Goal: Transaction & Acquisition: Download file/media

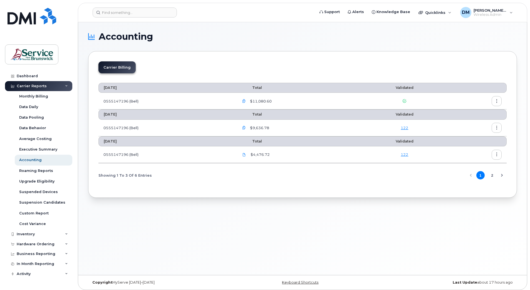
click at [244, 130] on icon "button" at bounding box center [244, 128] width 4 height 4
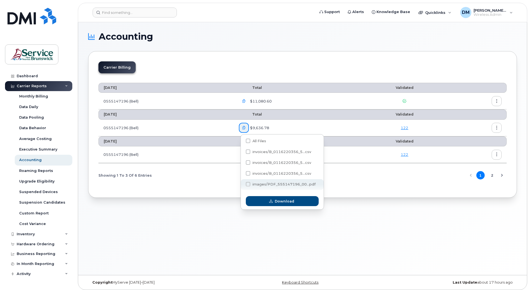
click at [248, 186] on span at bounding box center [248, 184] width 4 height 4
click at [242, 186] on input "images/PDF_555147196_00...pdf" at bounding box center [240, 184] width 3 height 3
checkbox input "true"
click at [249, 163] on span at bounding box center [248, 162] width 4 height 4
click at [242, 163] on input "invoices/B_0116220356_5...csv" at bounding box center [240, 163] width 3 height 3
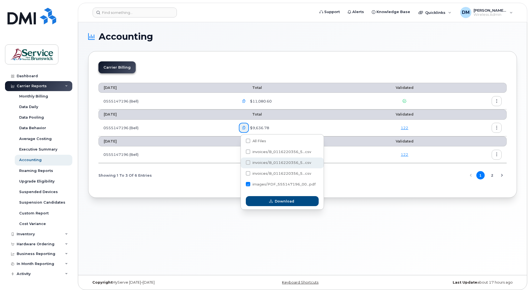
checkbox input "true"
click at [282, 201] on span "Download" at bounding box center [284, 201] width 19 height 5
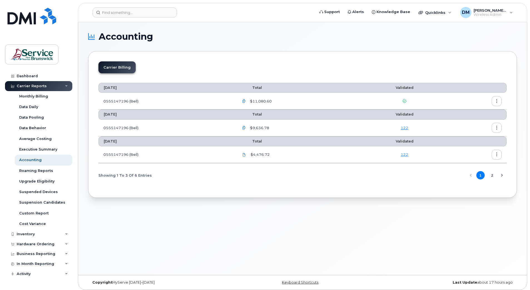
click at [246, 130] on icon "button" at bounding box center [244, 128] width 4 height 4
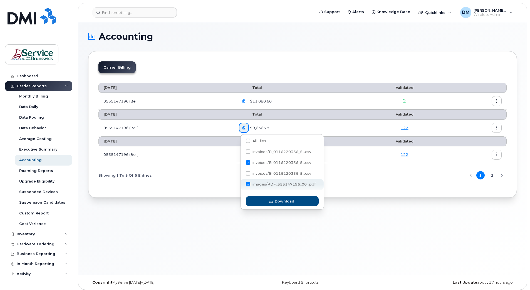
click at [247, 185] on span at bounding box center [248, 184] width 4 height 4
click at [242, 185] on input "images/PDF_555147196_00...pdf" at bounding box center [240, 184] width 3 height 3
checkbox input "false"
click at [269, 200] on icon "button" at bounding box center [271, 202] width 4 height 4
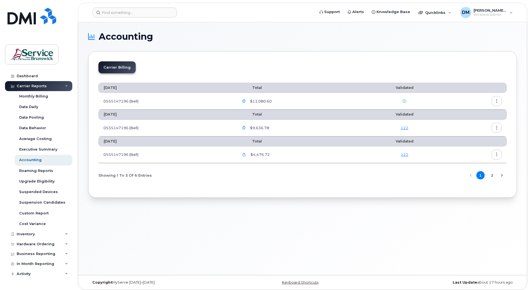
click at [242, 100] on button "button" at bounding box center [244, 101] width 10 height 10
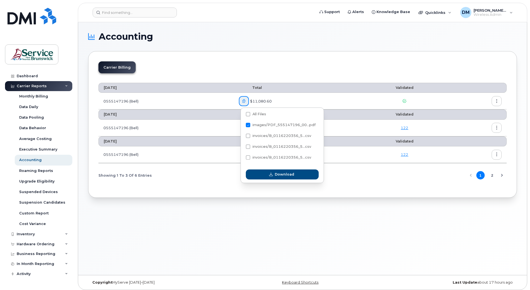
click at [205, 187] on div "[DATE] Total Validated 0555147196 (Bell) $11,080.60 [DATE] Total Validated 0555…" at bounding box center [302, 133] width 408 height 110
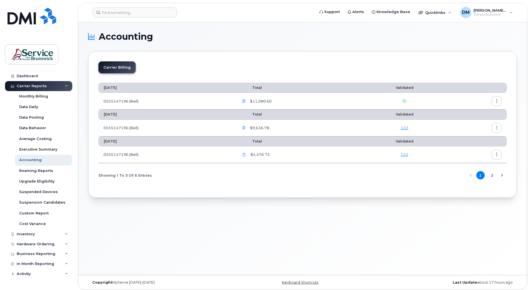
click at [245, 127] on icon "button" at bounding box center [244, 128] width 4 height 4
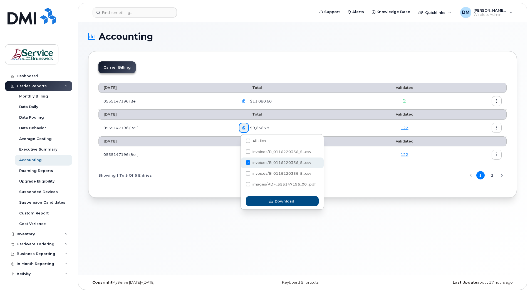
click at [247, 162] on span at bounding box center [248, 162] width 4 height 4
click at [242, 162] on input "invoices/B_0116220356_5...csv" at bounding box center [240, 163] width 3 height 3
checkbox input "false"
click at [246, 185] on span at bounding box center [248, 184] width 4 height 4
click at [242, 185] on input "images/PDF_555147196_00...pdf" at bounding box center [240, 184] width 3 height 3
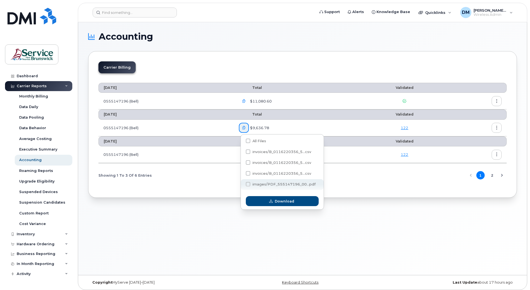
checkbox input "true"
click at [269, 203] on span "button" at bounding box center [270, 201] width 5 height 5
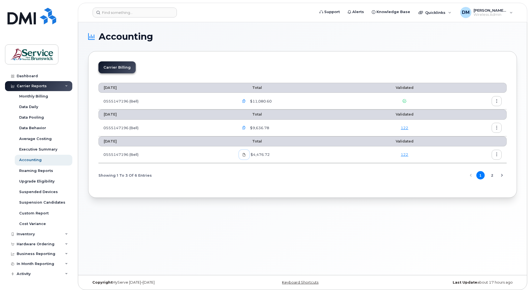
click at [244, 156] on icon at bounding box center [243, 154] width 3 height 3
click at [280, 62] on div "Carrier Billing" at bounding box center [302, 69] width 408 height 16
click at [246, 156] on icon at bounding box center [243, 154] width 3 height 3
drag, startPoint x: 288, startPoint y: 185, endPoint x: 299, endPoint y: 185, distance: 11.7
click at [288, 185] on div "[DATE] Total Validated 0555147196 (Bell) $11,080.60 [DATE] Total Validated 0555…" at bounding box center [302, 133] width 408 height 110
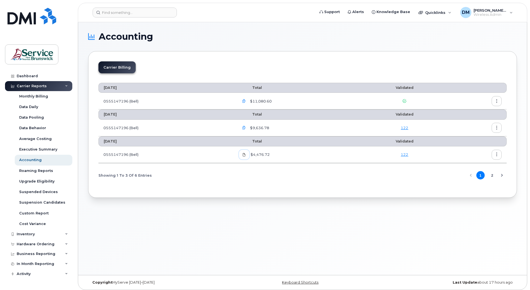
click at [246, 154] on icon at bounding box center [243, 154] width 3 height 3
click at [254, 28] on div "Accounting Carrier Billing [DATE] Total Validated 0555147196 (Bell) $11,080.60 …" at bounding box center [302, 148] width 449 height 253
click at [242, 101] on button "button" at bounding box center [244, 101] width 10 height 10
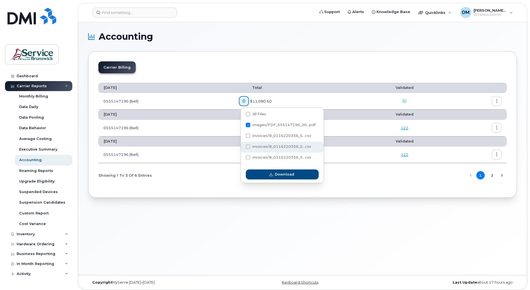
click at [247, 148] on span at bounding box center [248, 147] width 4 height 4
click at [242, 148] on input "invoices/B_0116220356_5...csv" at bounding box center [240, 147] width 3 height 3
checkbox input "true"
click at [249, 126] on span at bounding box center [248, 125] width 4 height 4
click at [242, 126] on input "images/PDF_555147196_00...pdf" at bounding box center [240, 125] width 3 height 3
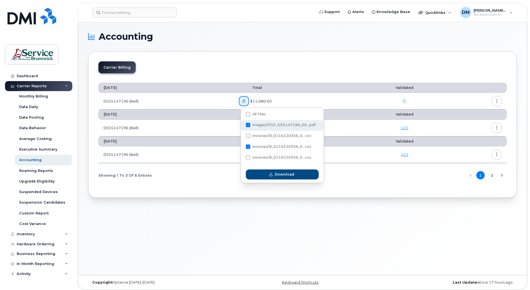
checkbox input "false"
click at [277, 175] on span "Download" at bounding box center [284, 174] width 19 height 5
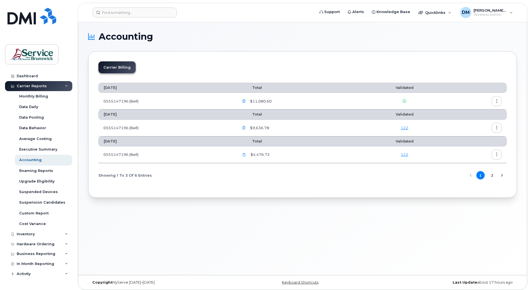
click at [344, 239] on div "Accounting Carrier Billing [DATE] Total Validated 0555147196 (Bell) $11,080.60 …" at bounding box center [302, 148] width 449 height 253
